Goal: Check status: Check status

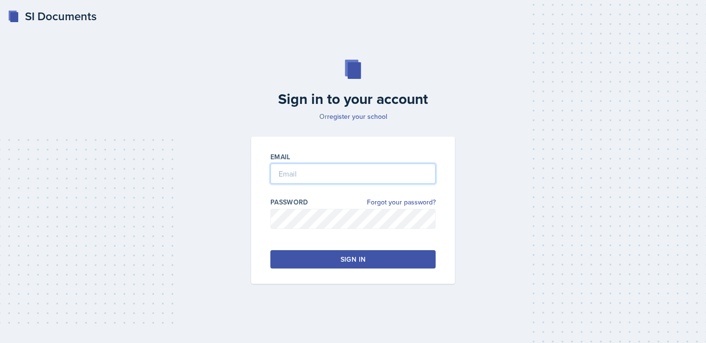
click at [327, 178] on input "email" at bounding box center [353, 173] width 165 height 20
type input "[EMAIL_ADDRESS][DOMAIN_NAME]"
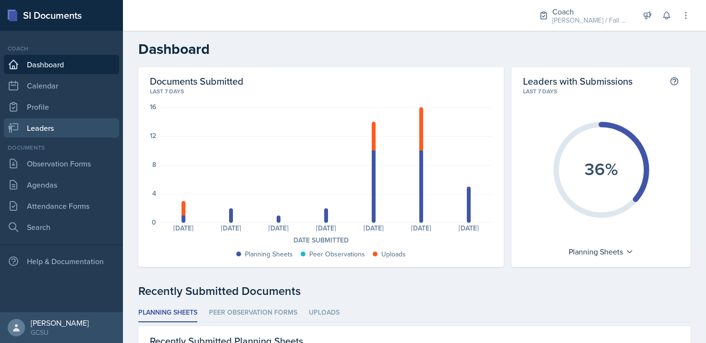
click at [62, 123] on link "Leaders" at bounding box center [61, 127] width 115 height 19
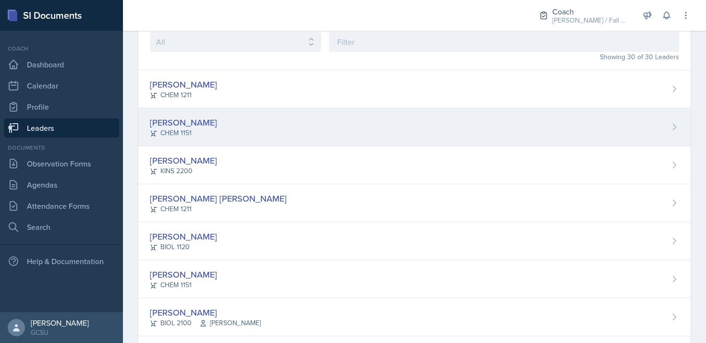
scroll to position [71, 0]
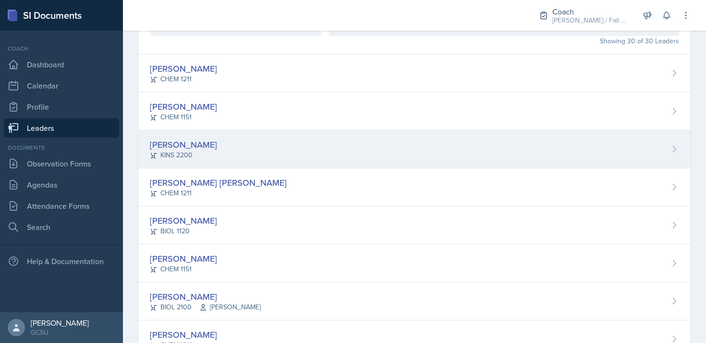
click at [220, 142] on div "[PERSON_NAME] KINS 2200" at bounding box center [414, 149] width 553 height 38
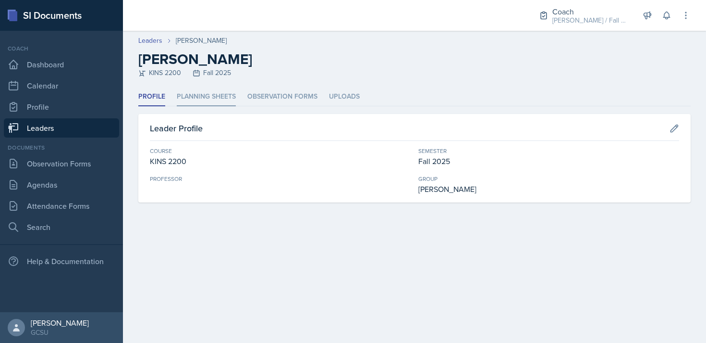
click at [202, 99] on li "Planning Sheets" at bounding box center [206, 96] width 59 height 19
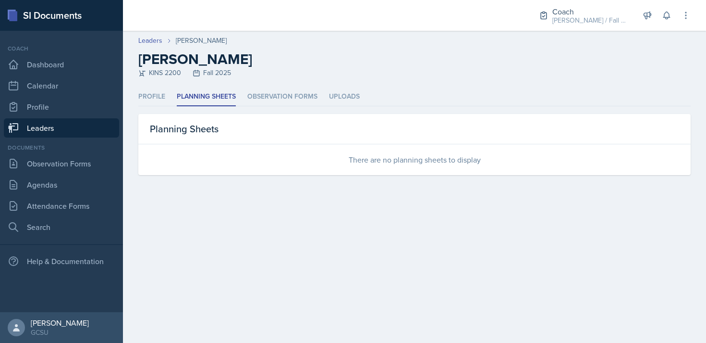
click at [166, 93] on ul "Profile Planning Sheets Observation Forms Uploads" at bounding box center [414, 96] width 553 height 19
click at [160, 95] on li "Profile" at bounding box center [151, 96] width 27 height 19
